Goal: Find specific page/section: Find specific page/section

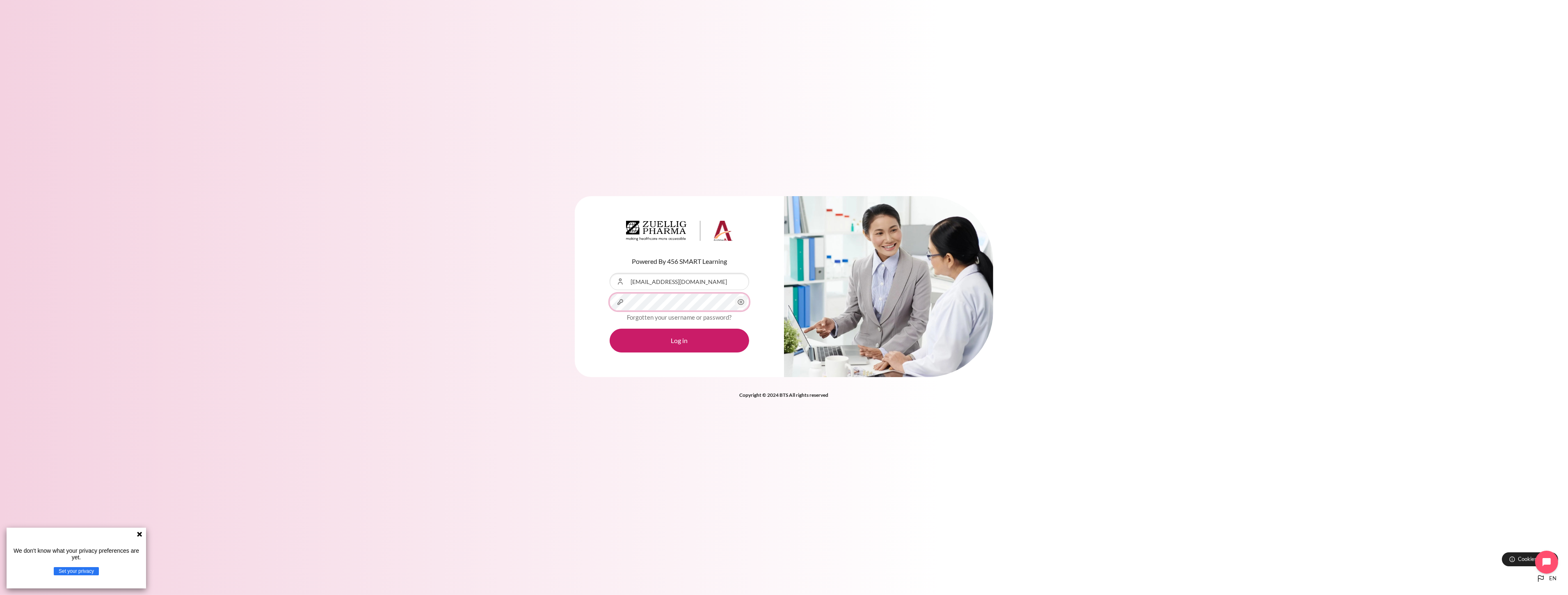
click at [610, 294] on div "Content" at bounding box center [610, 294] width 0 height 0
click at [670, 349] on button "Log in" at bounding box center [679, 341] width 139 height 24
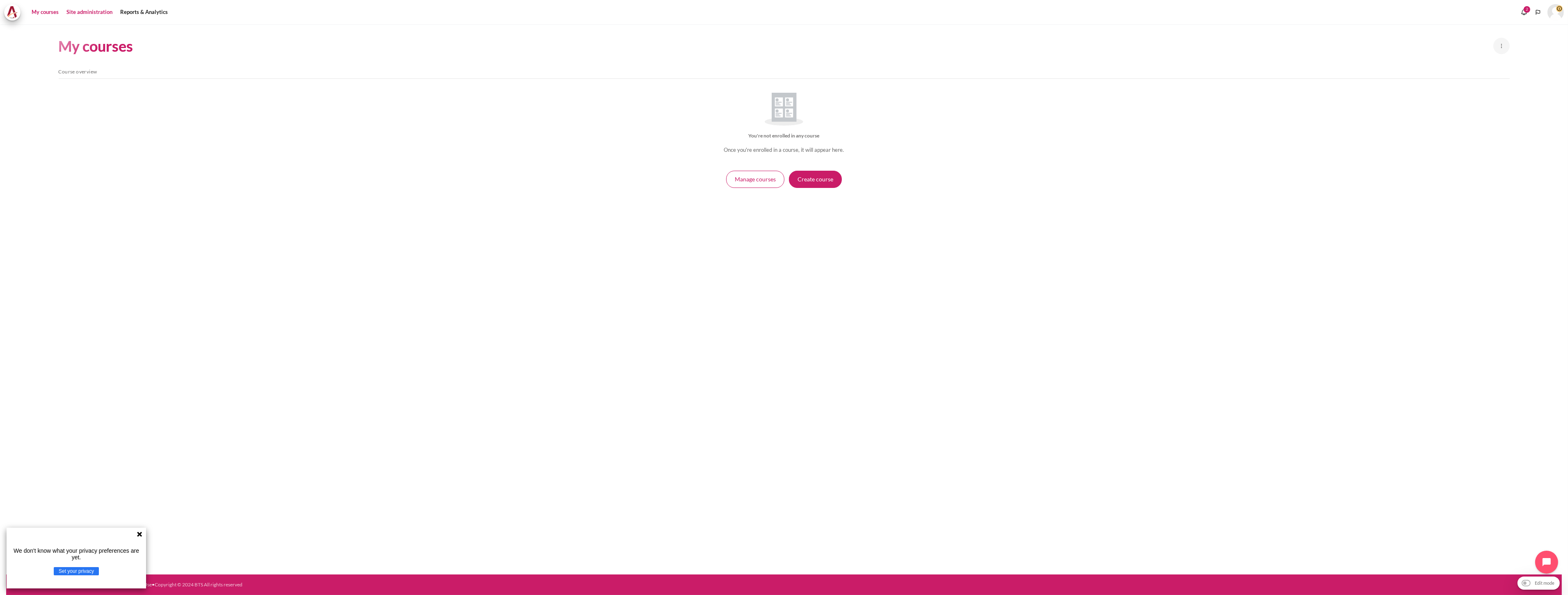
click at [101, 17] on link "Site administration" at bounding box center [89, 12] width 51 height 16
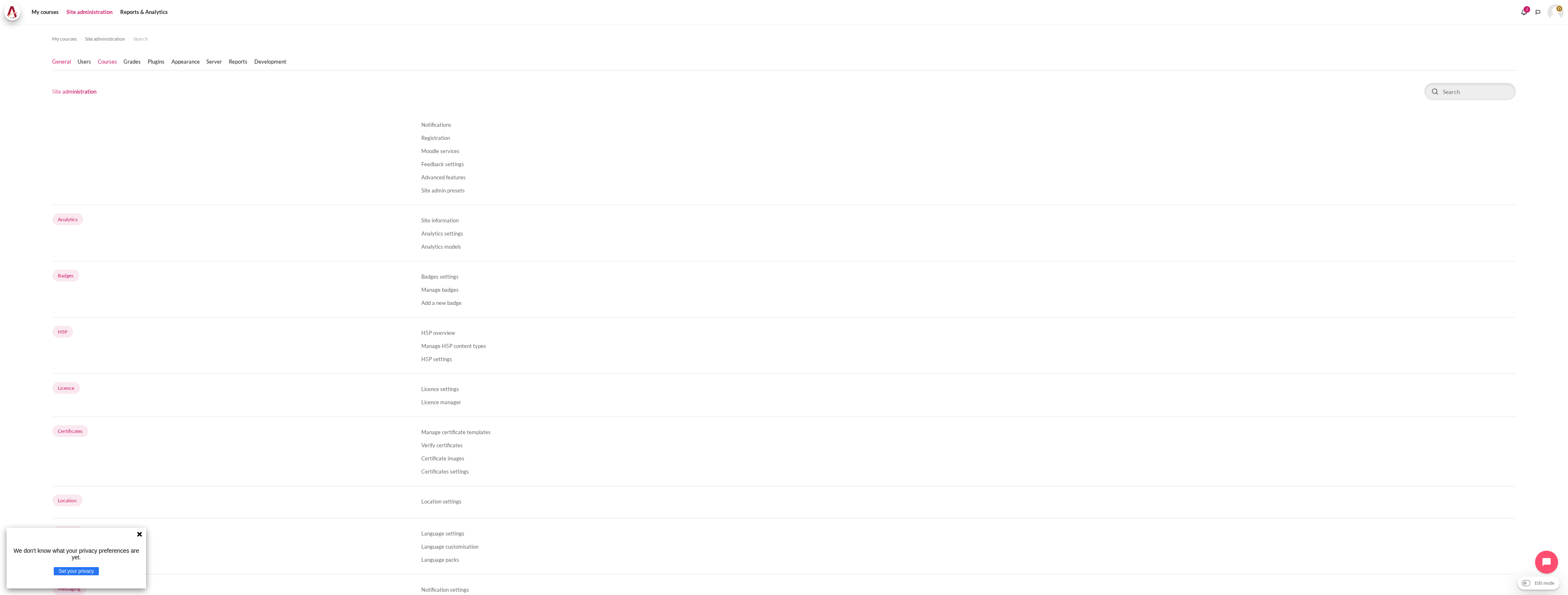
click at [108, 63] on link "Courses" at bounding box center [108, 62] width 19 height 8
